Goal: Find contact information: Obtain details needed to contact an individual or organization

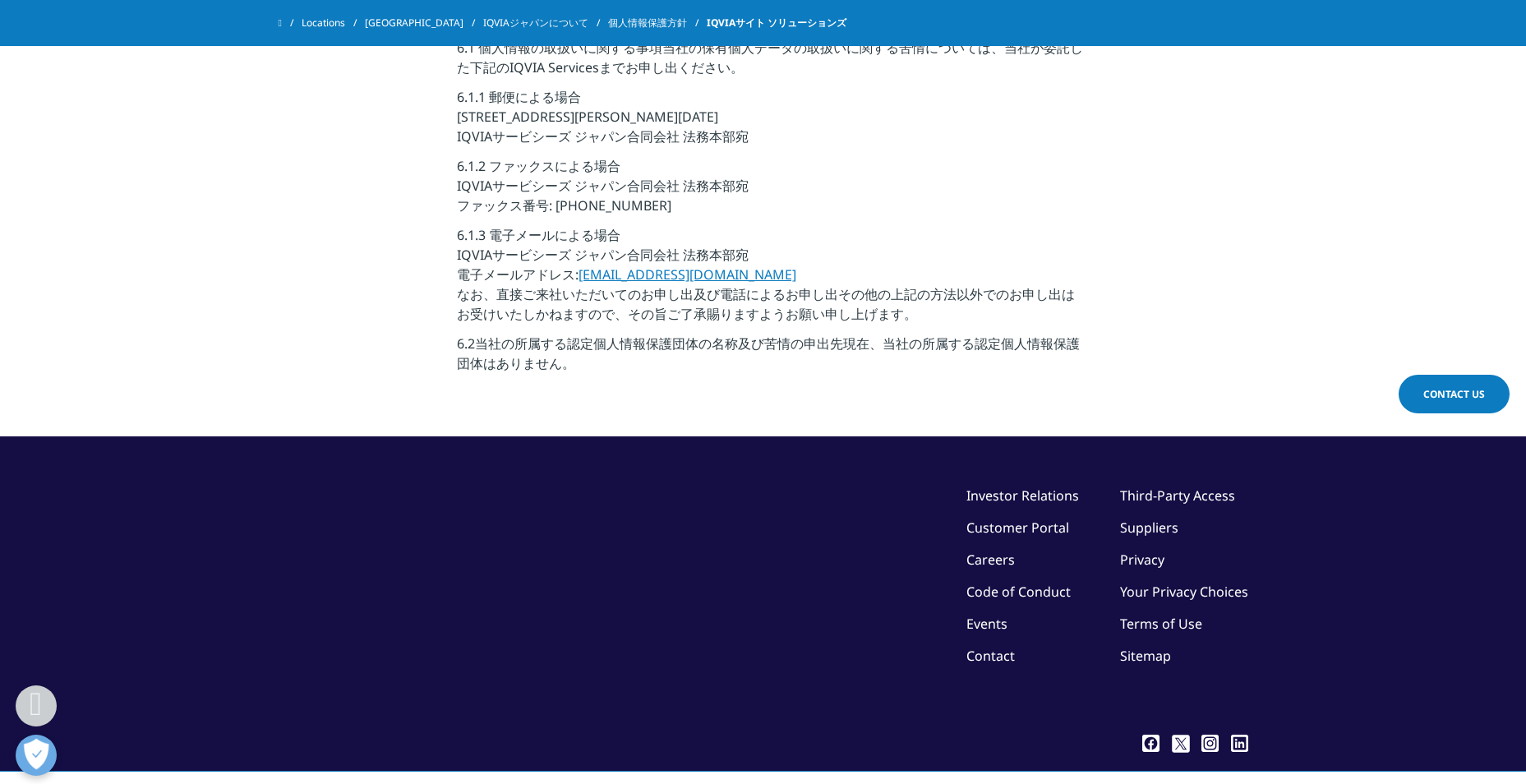
scroll to position [5141, 0]
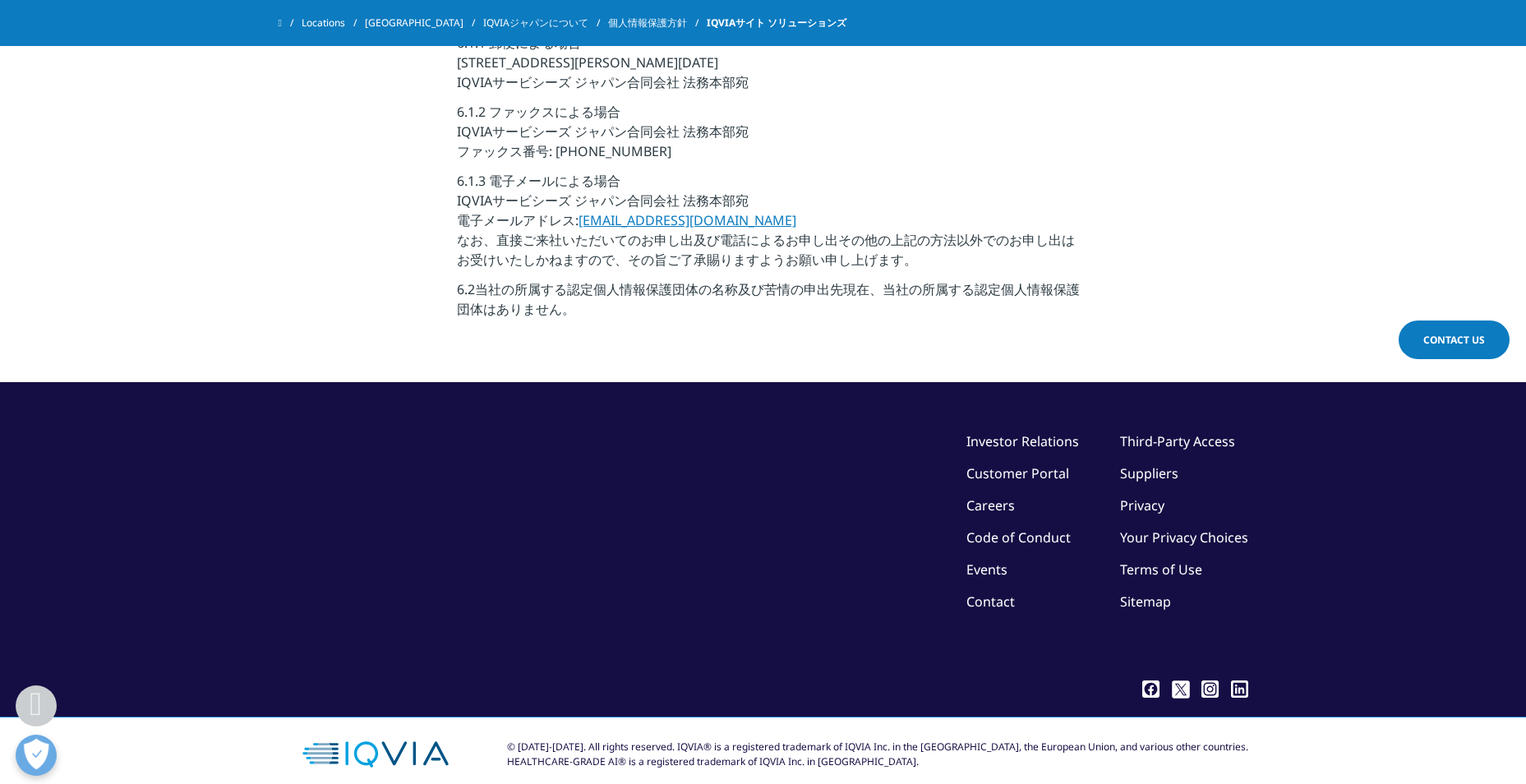
click at [992, 593] on link "Contact" at bounding box center [990, 601] width 48 height 18
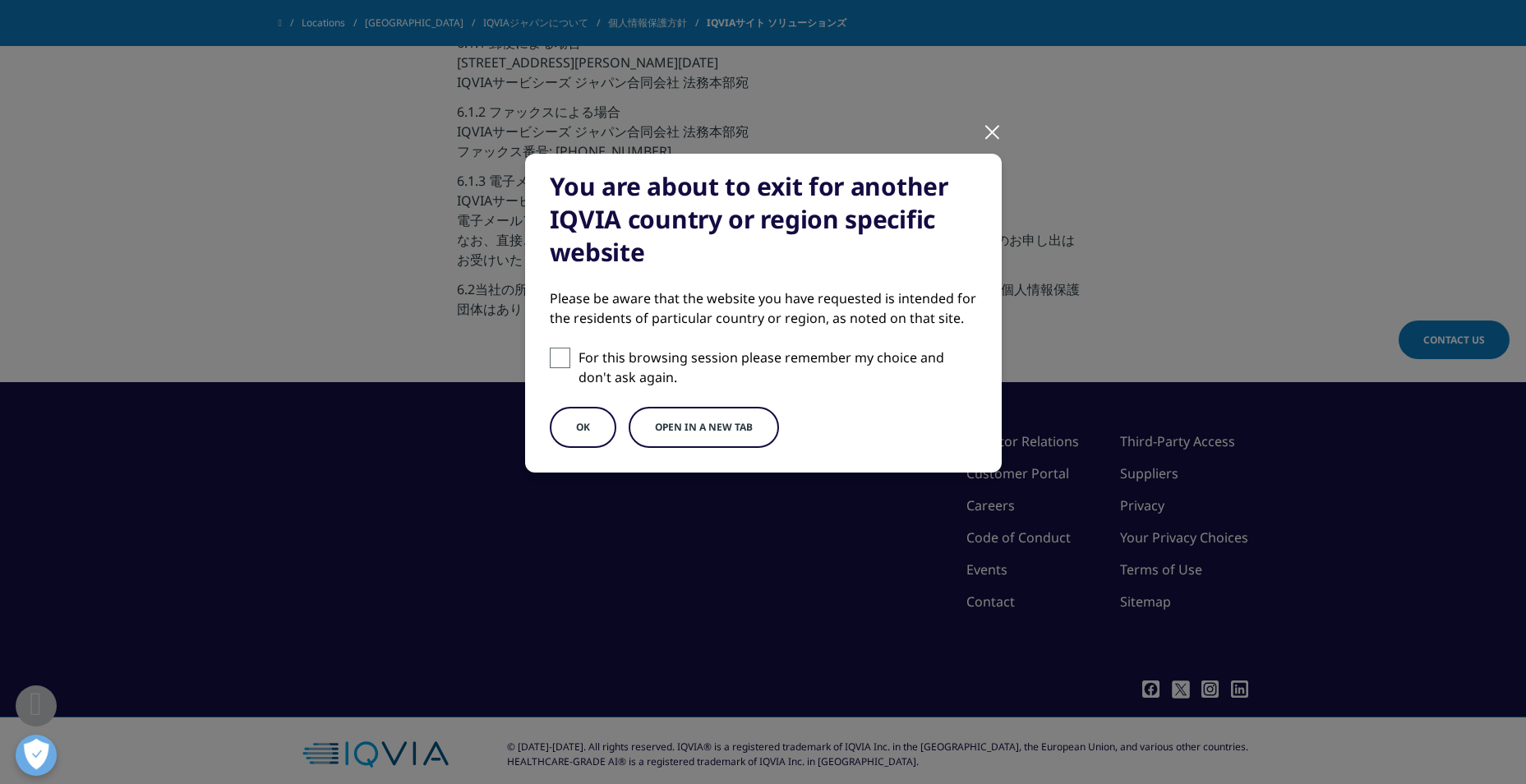
click at [575, 425] on button "OK" at bounding box center [583, 427] width 67 height 41
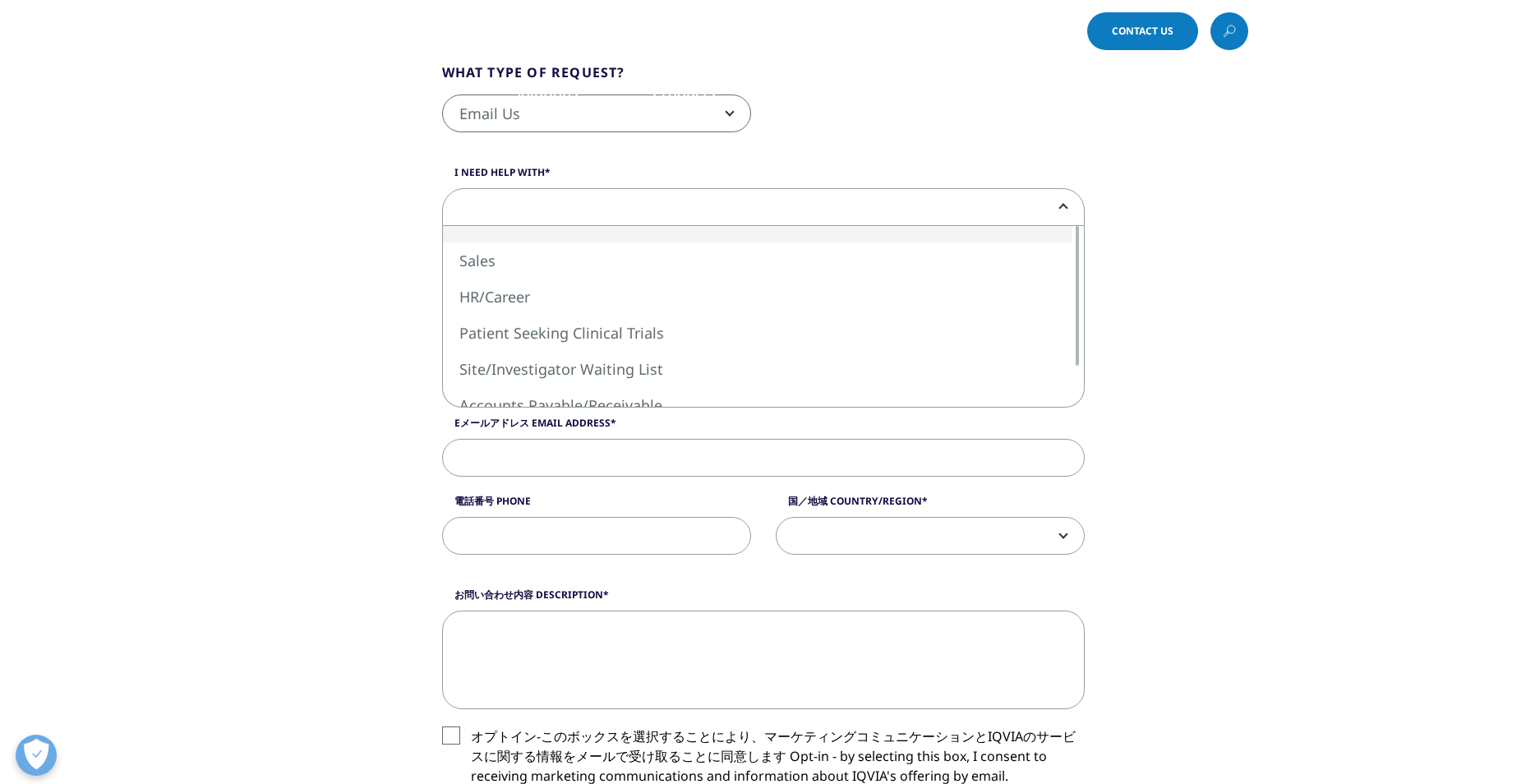
click at [1009, 213] on span at bounding box center [763, 207] width 641 height 38
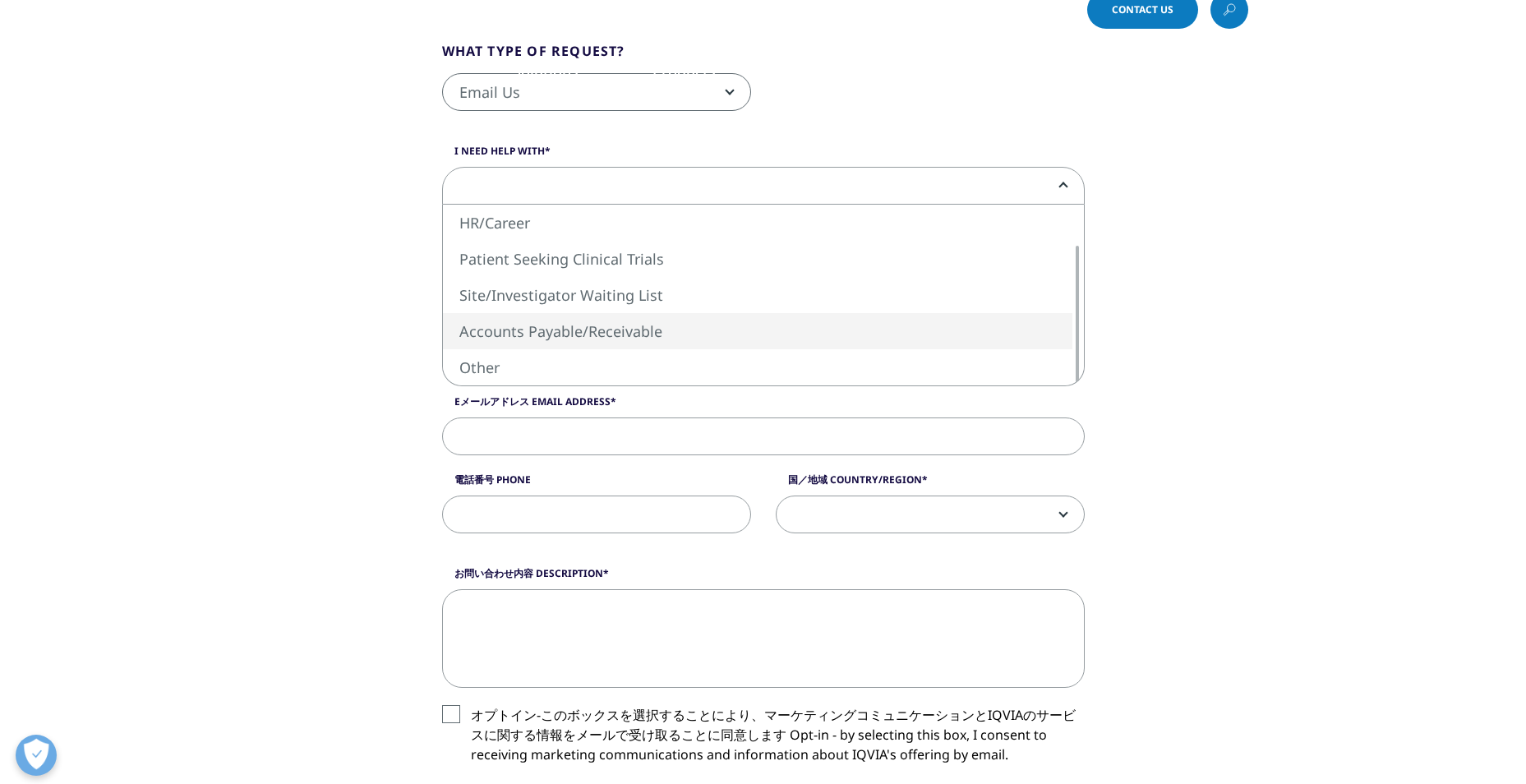
scroll to position [23, 0]
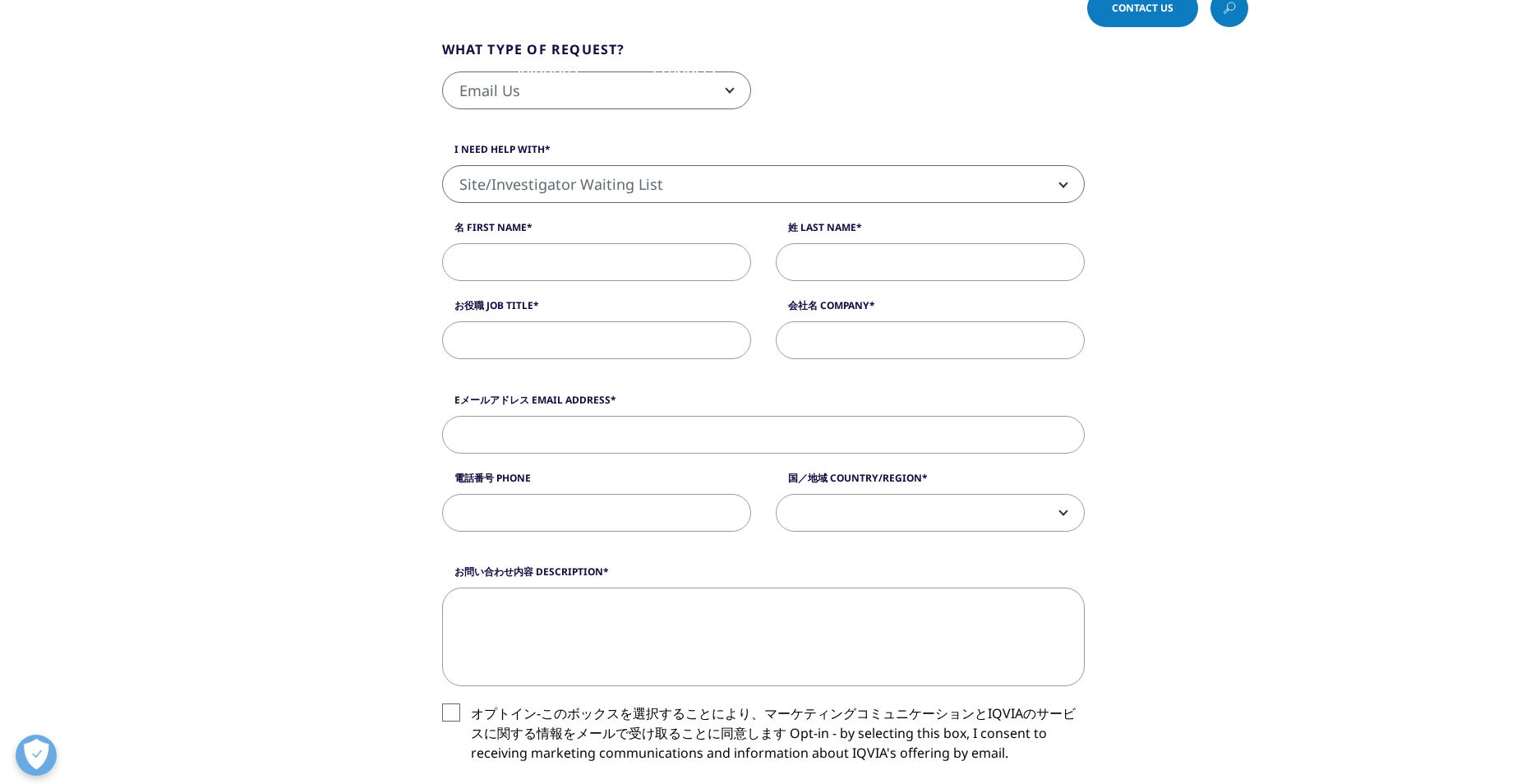
click at [975, 318] on label "会社名 Company" at bounding box center [930, 309] width 309 height 23
click at [975, 321] on input "会社名 Company" at bounding box center [930, 340] width 309 height 38
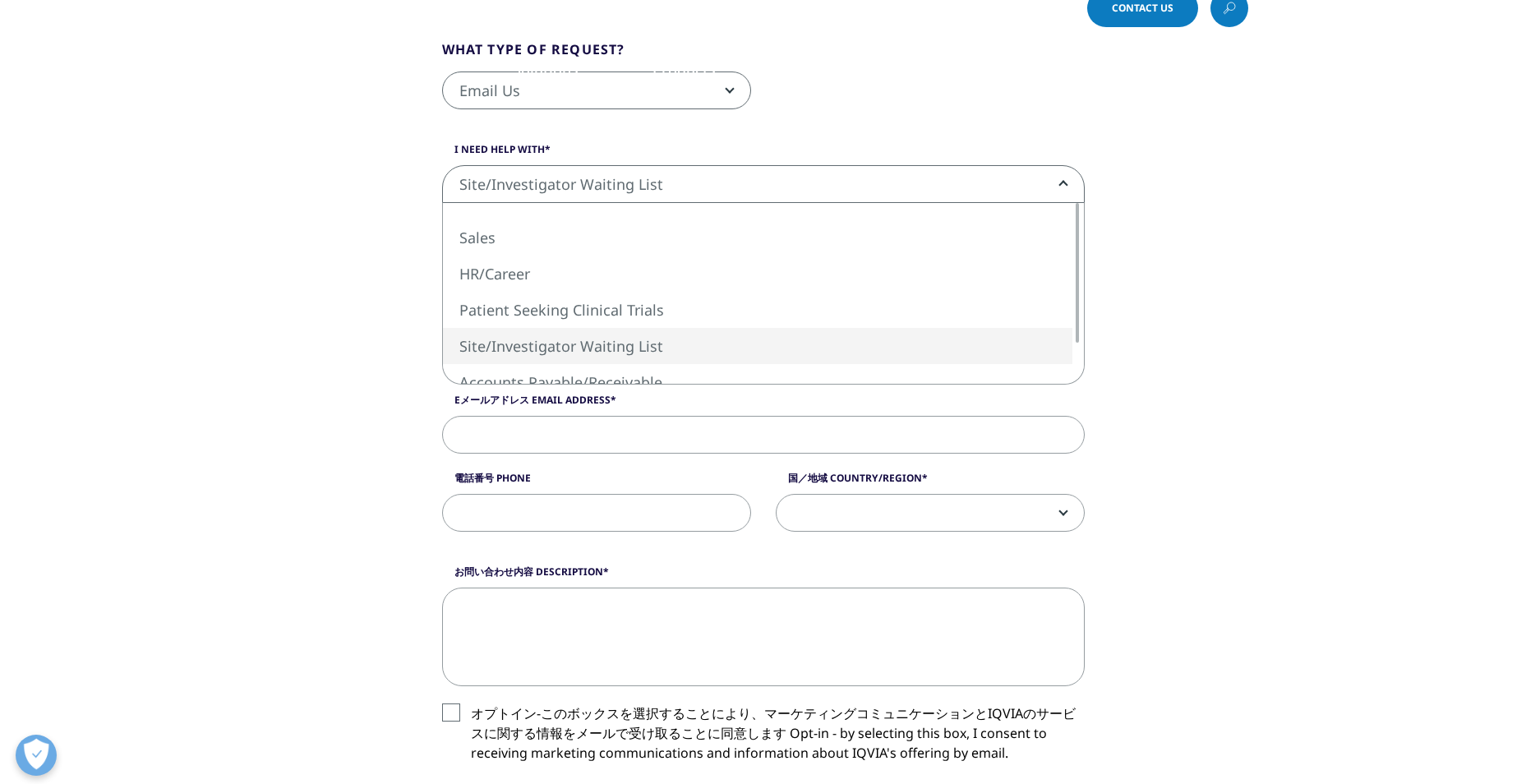
click at [1049, 178] on span "Site/Investigator Waiting List" at bounding box center [763, 185] width 641 height 38
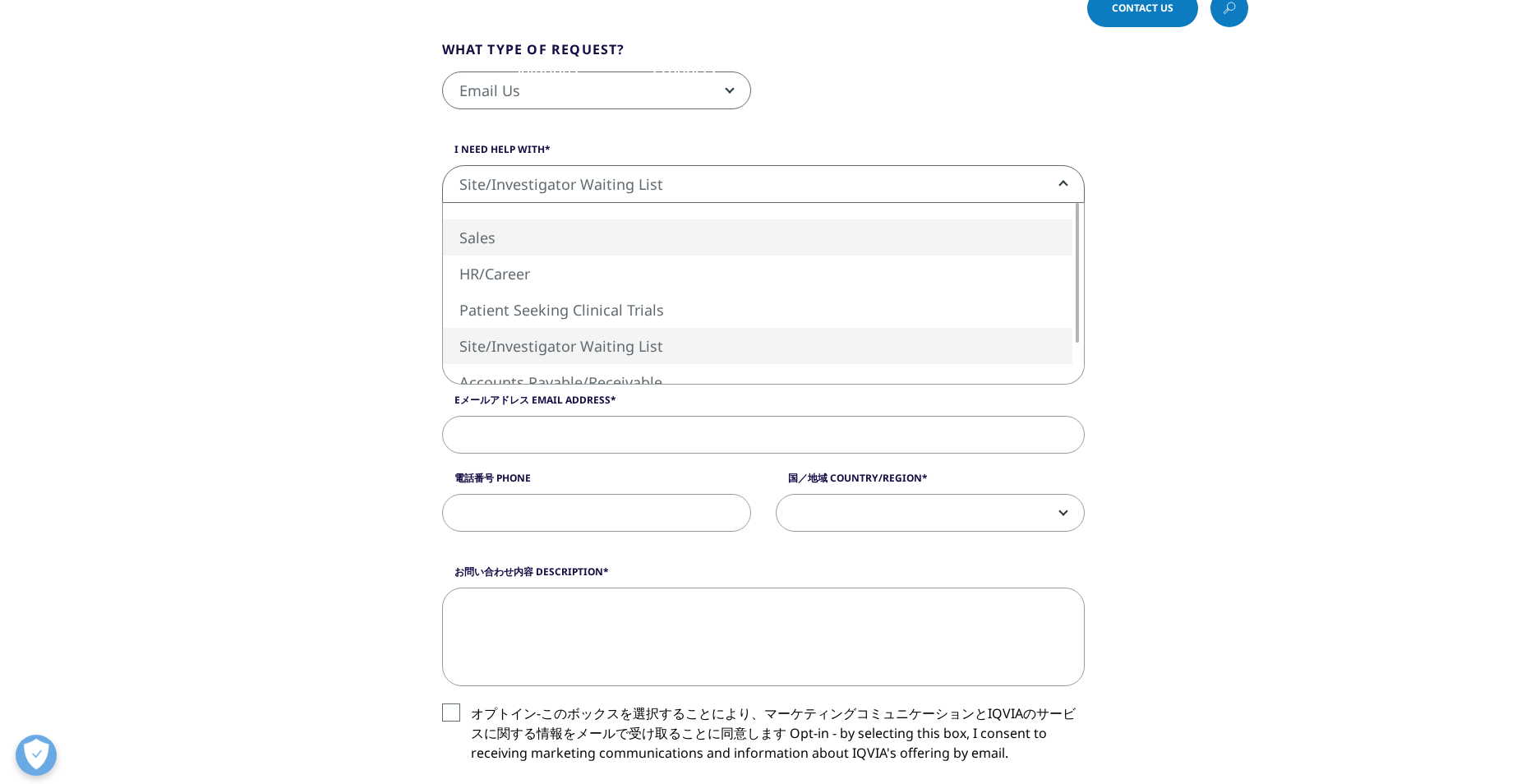
select select "Sales"
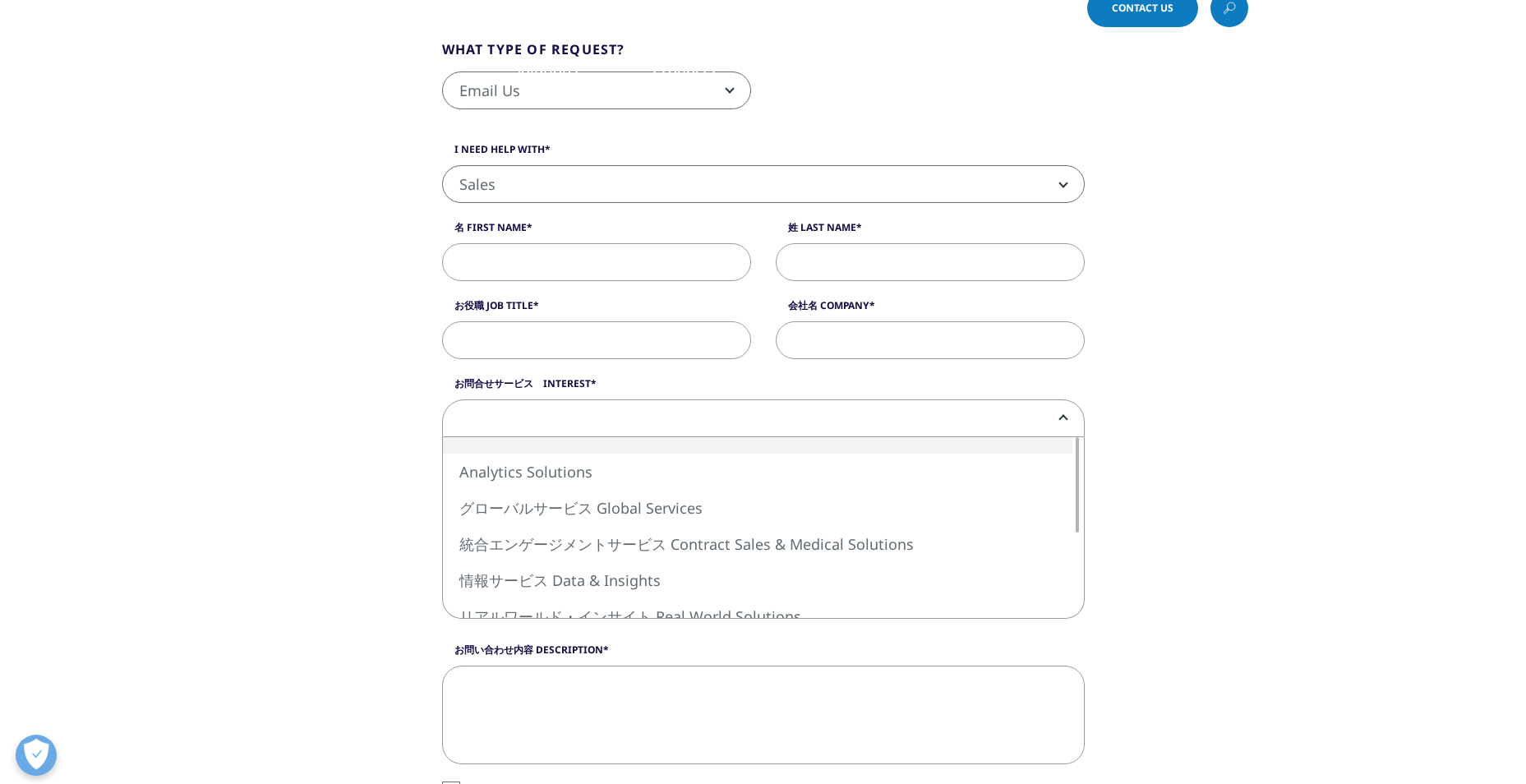
click at [1053, 421] on span at bounding box center [763, 419] width 641 height 38
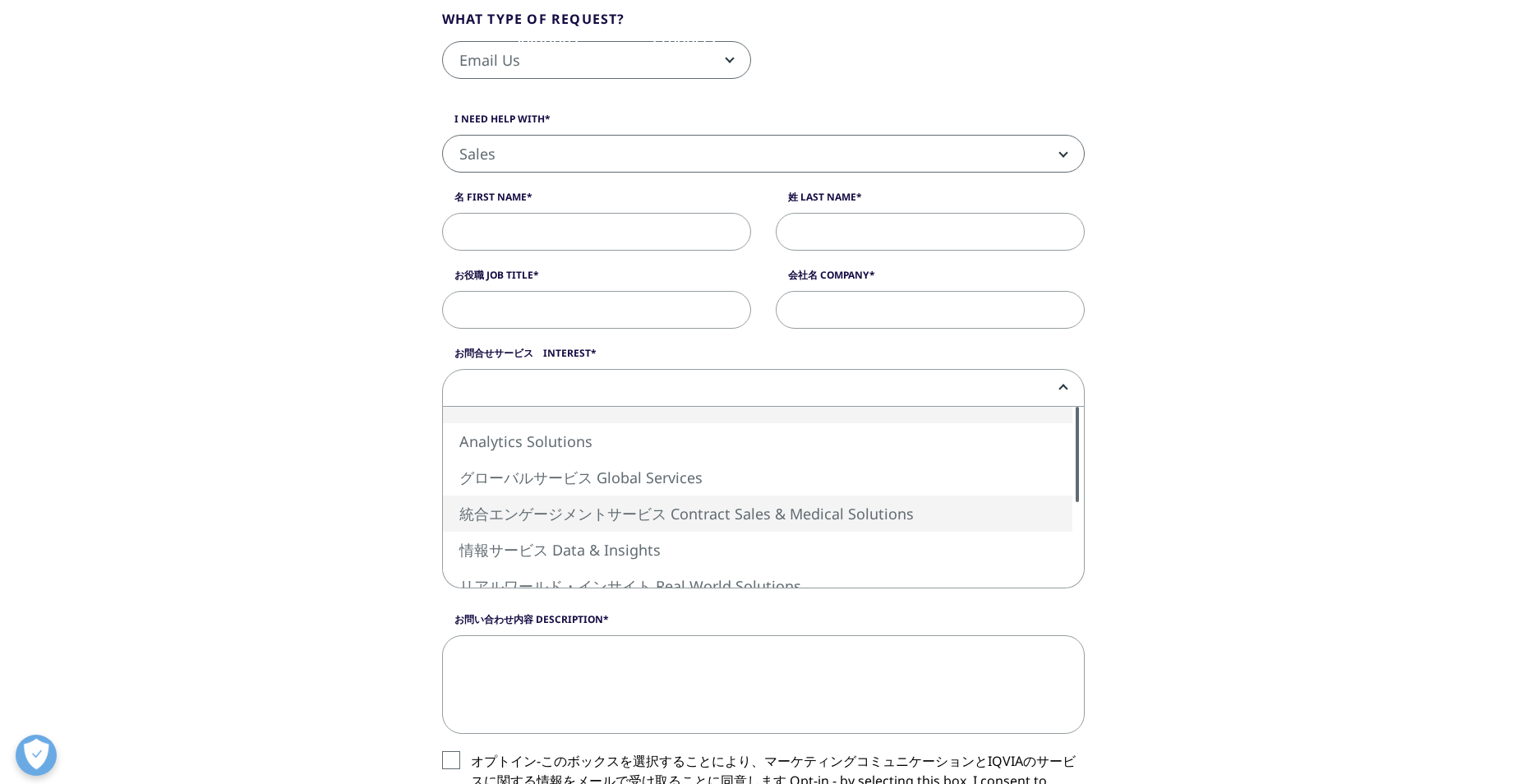
scroll to position [48, 0]
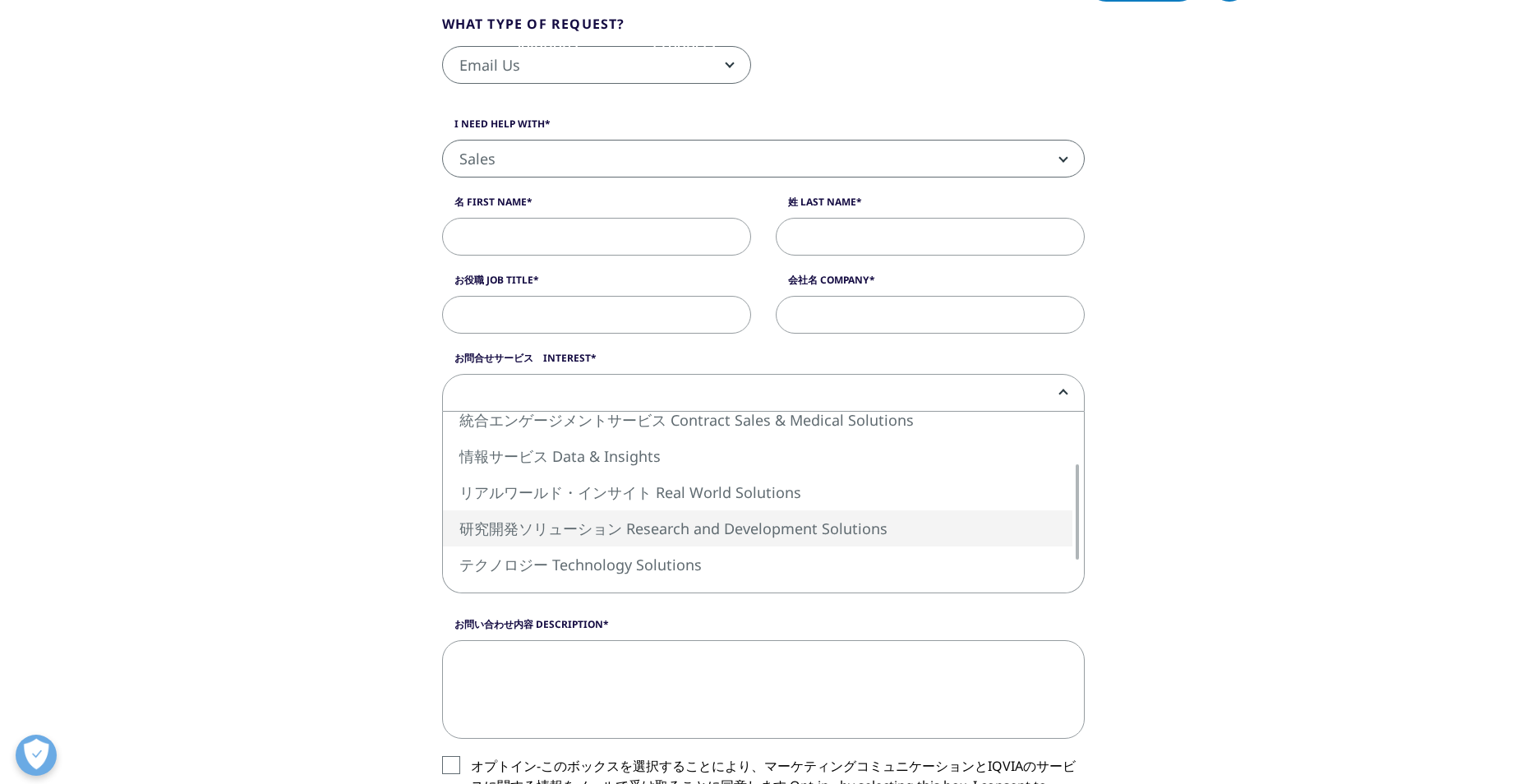
select select "Research and Development Solutions"
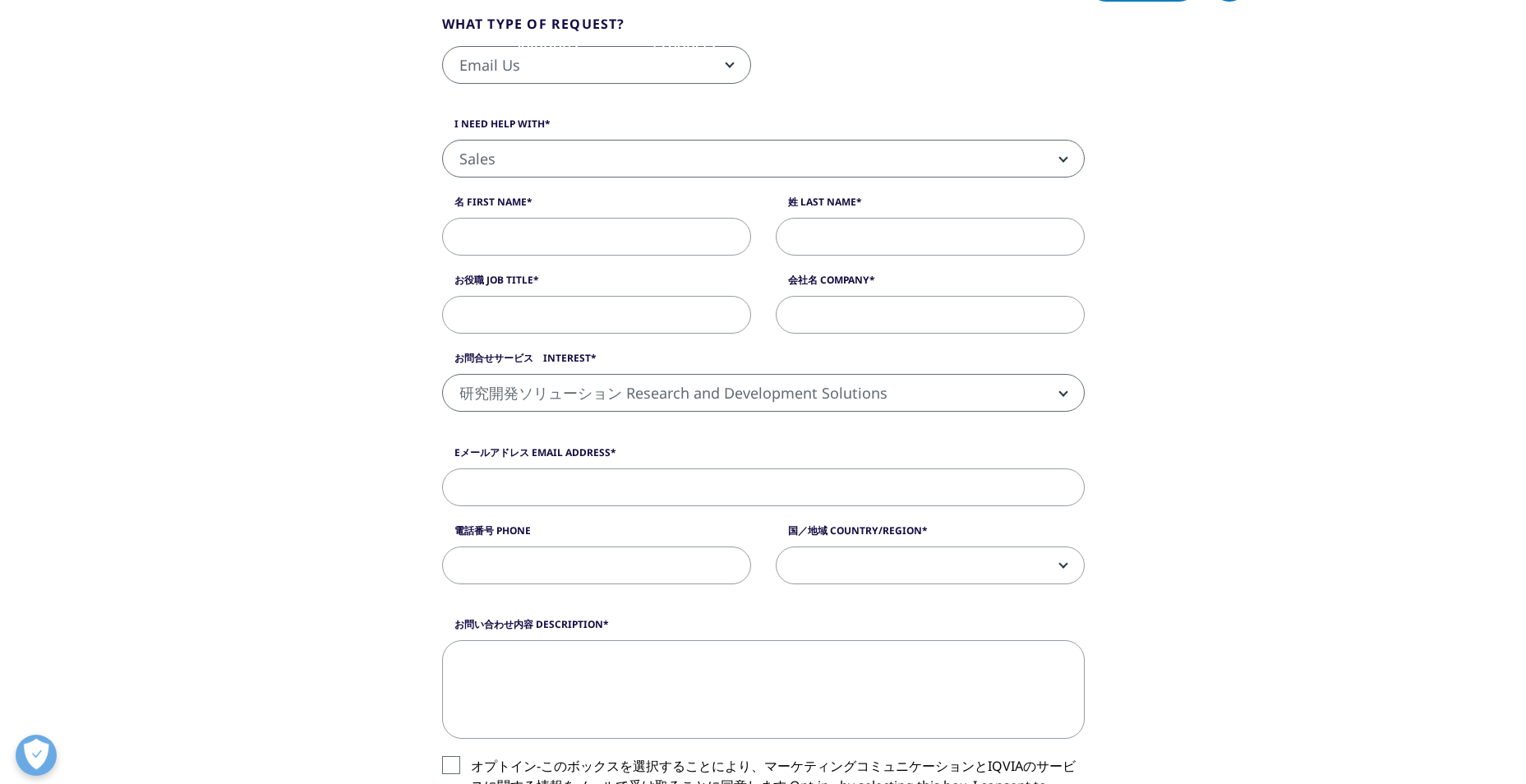
click at [1202, 480] on div "What type of request? Email Us Request a Demo IQVIA Institute Inquiries Media I…" at bounding box center [763, 584] width 937 height 1266
